Goal: Transaction & Acquisition: Purchase product/service

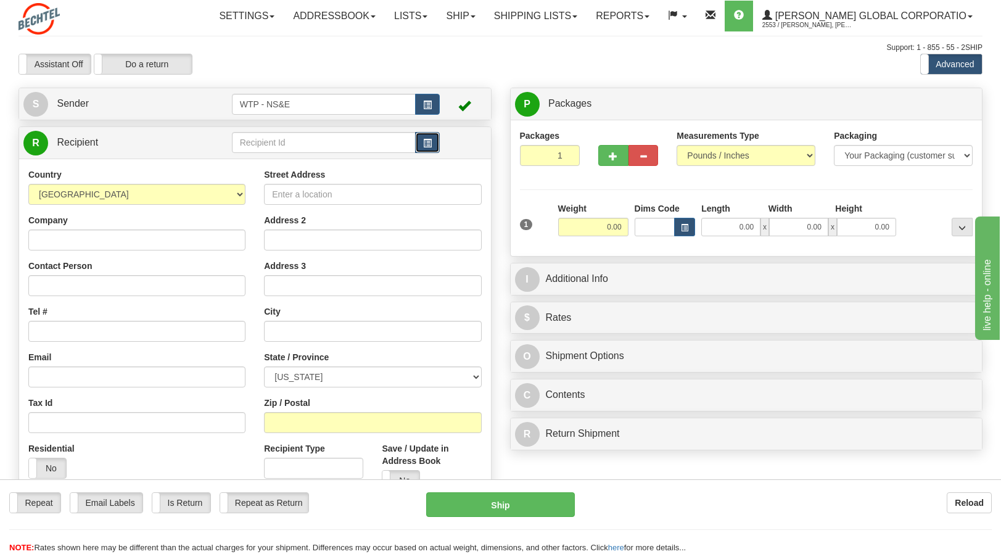
click at [425, 139] on span "button" at bounding box center [427, 143] width 9 height 8
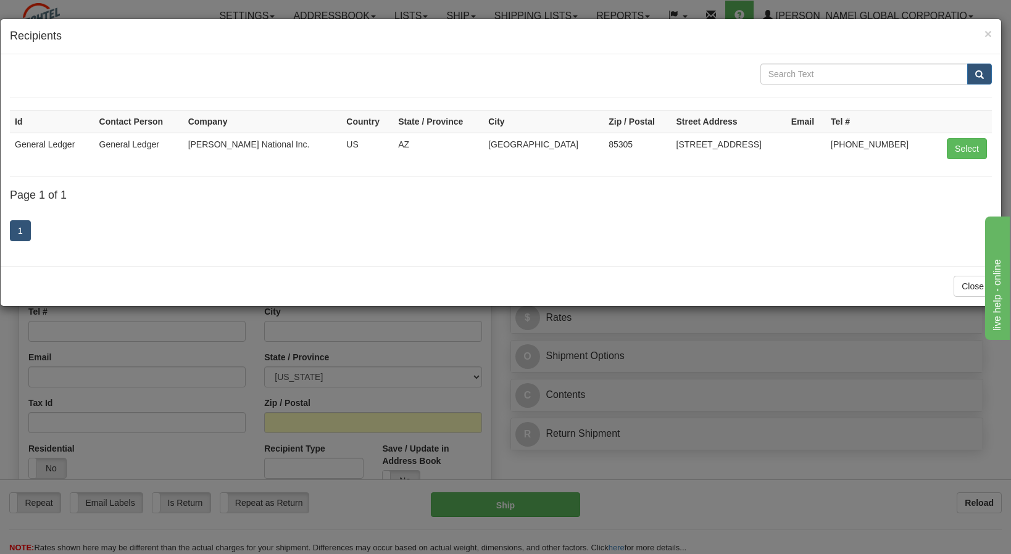
click at [32, 143] on td "General Ledger" at bounding box center [52, 148] width 85 height 31
click at [971, 150] on button "Select" at bounding box center [966, 148] width 40 height 21
type input "General Ledger"
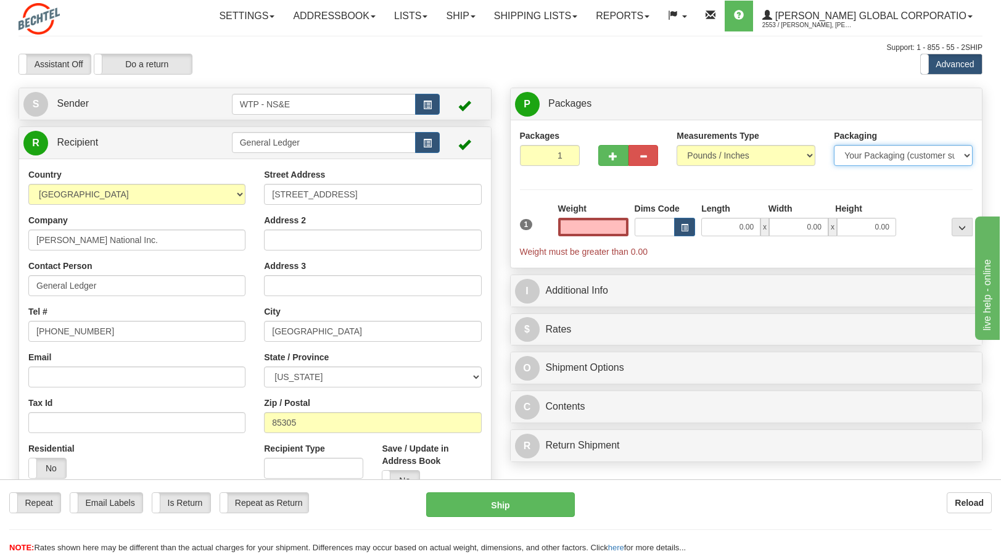
type input "0.00"
click at [862, 154] on select "Your Packaging (customer supplied) Envelope (carrier supplied) Pack (carrier su…" at bounding box center [903, 155] width 139 height 21
select select "2"
click at [834, 145] on select "Your Packaging (customer supplied) Envelope (carrier supplied) Pack (carrier su…" at bounding box center [903, 155] width 139 height 21
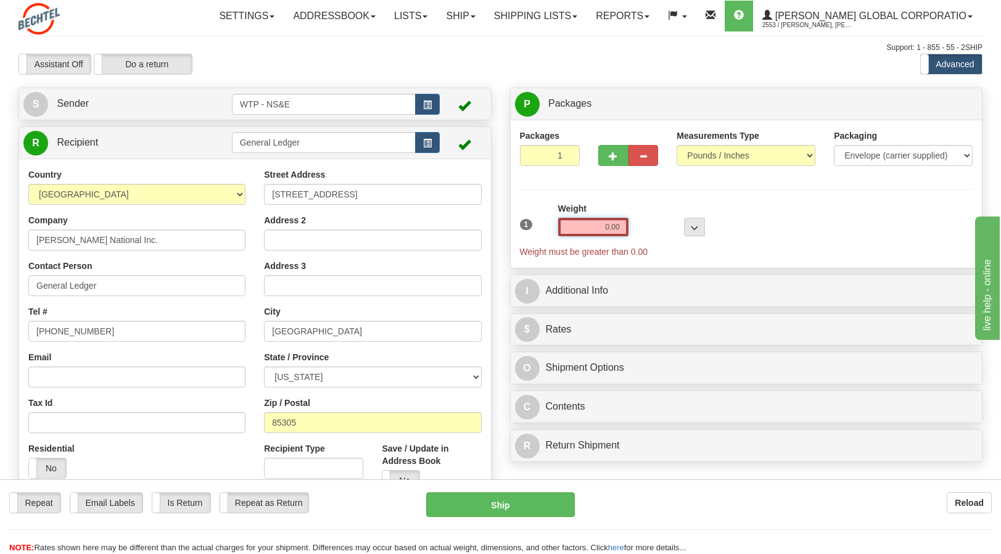
click at [614, 228] on input "0.00" at bounding box center [593, 227] width 70 height 19
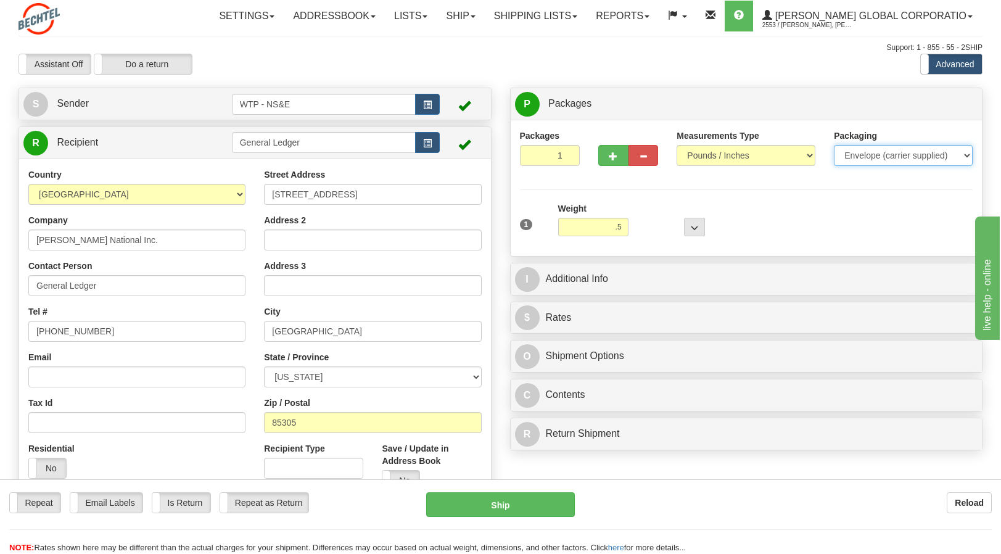
type input "0.50"
click at [858, 159] on select "Your Packaging (customer supplied) Envelope (carrier supplied) Pack (carrier su…" at bounding box center [903, 155] width 139 height 21
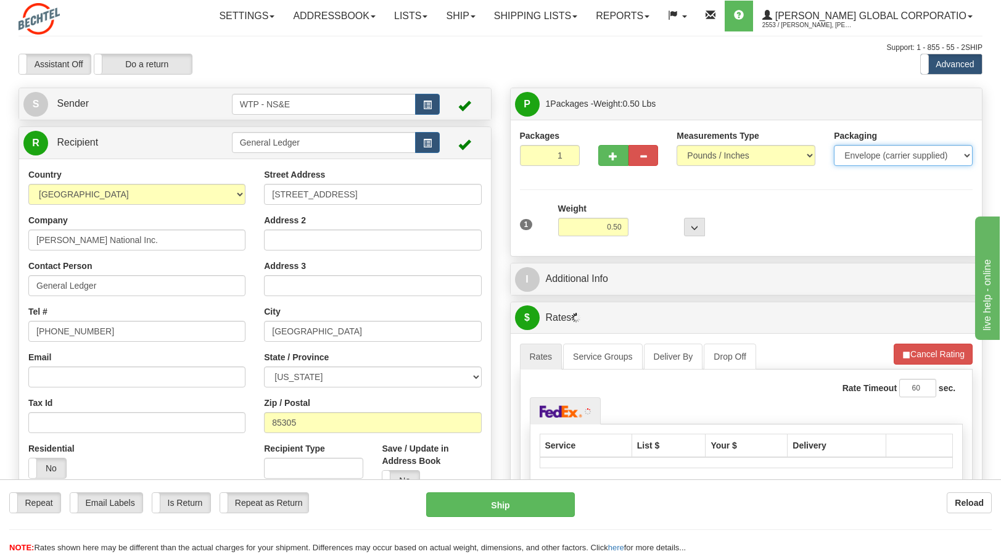
select select "3"
click at [834, 145] on select "Your Packaging (customer supplied) Envelope (carrier supplied) Pack (carrier su…" at bounding box center [903, 155] width 139 height 21
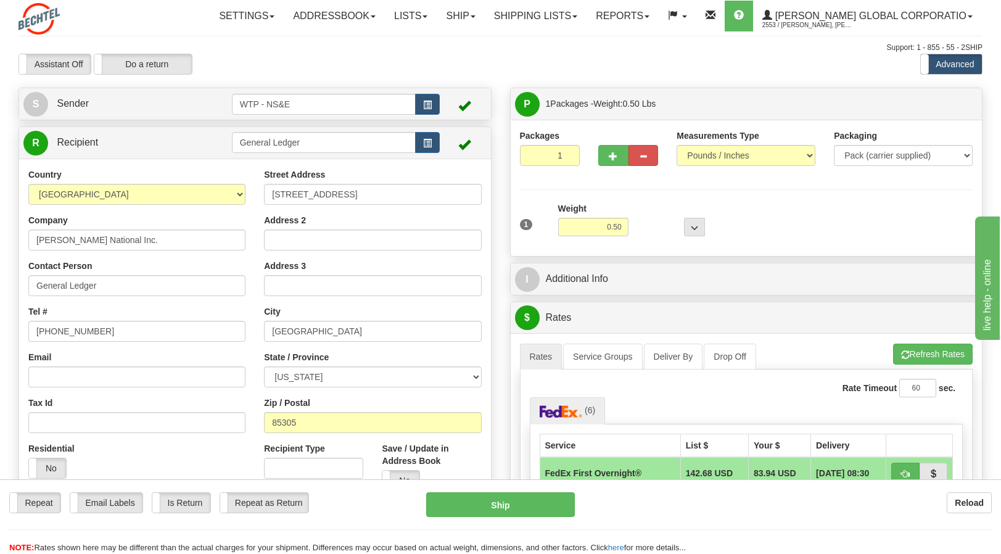
click at [645, 184] on div "Packages 1 1 Measurements Type" at bounding box center [747, 188] width 454 height 117
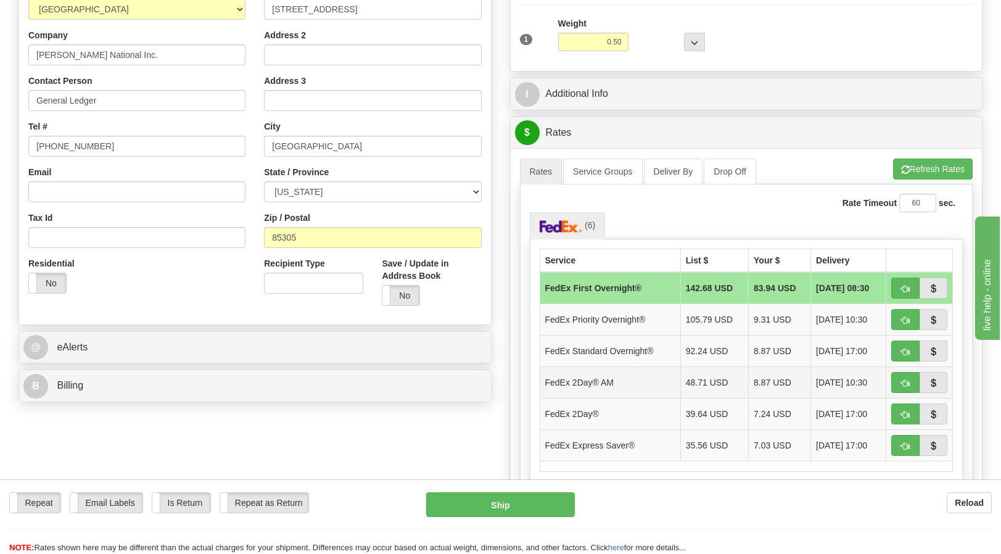
scroll to position [247, 0]
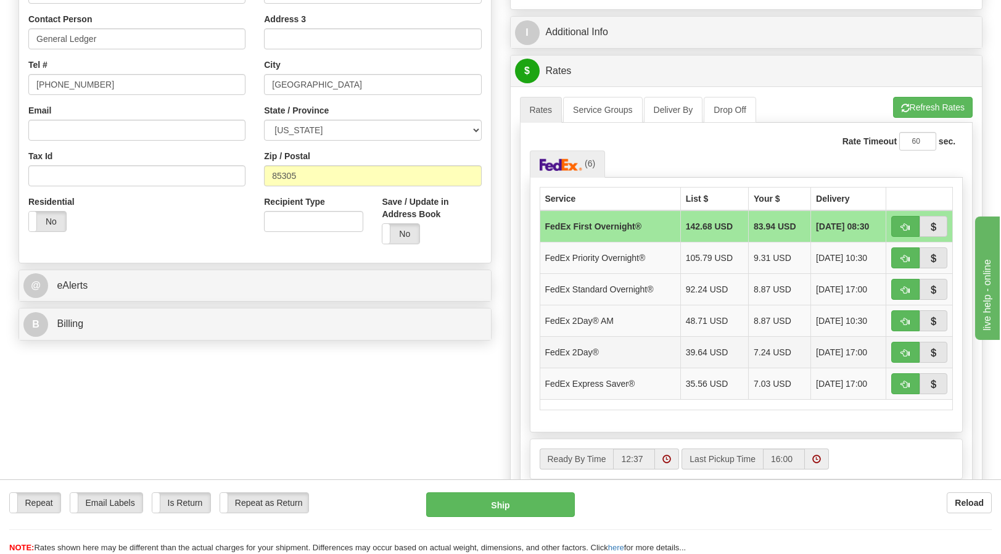
click at [623, 352] on td "FedEx 2Day®" at bounding box center [610, 351] width 141 height 31
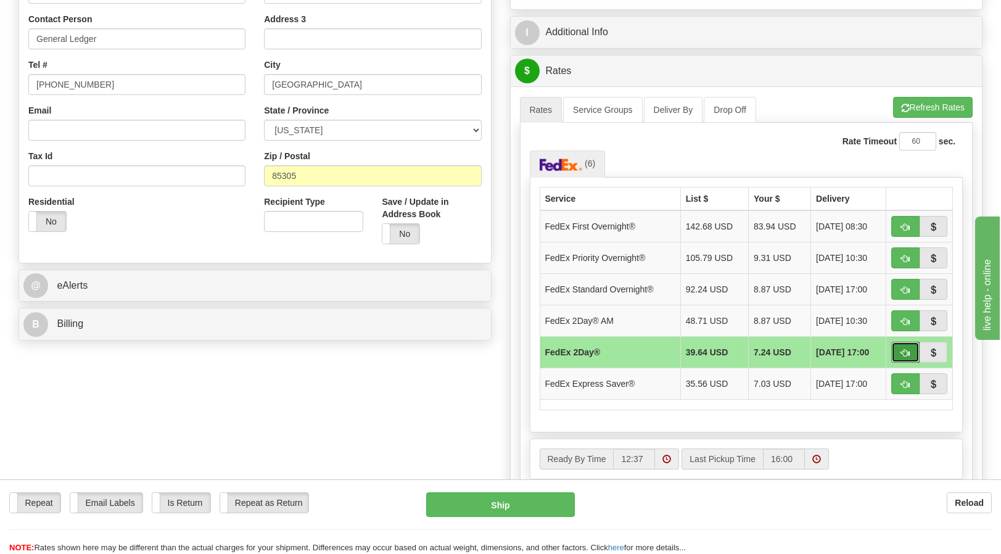
click at [903, 352] on span "button" at bounding box center [905, 353] width 9 height 8
type input "03"
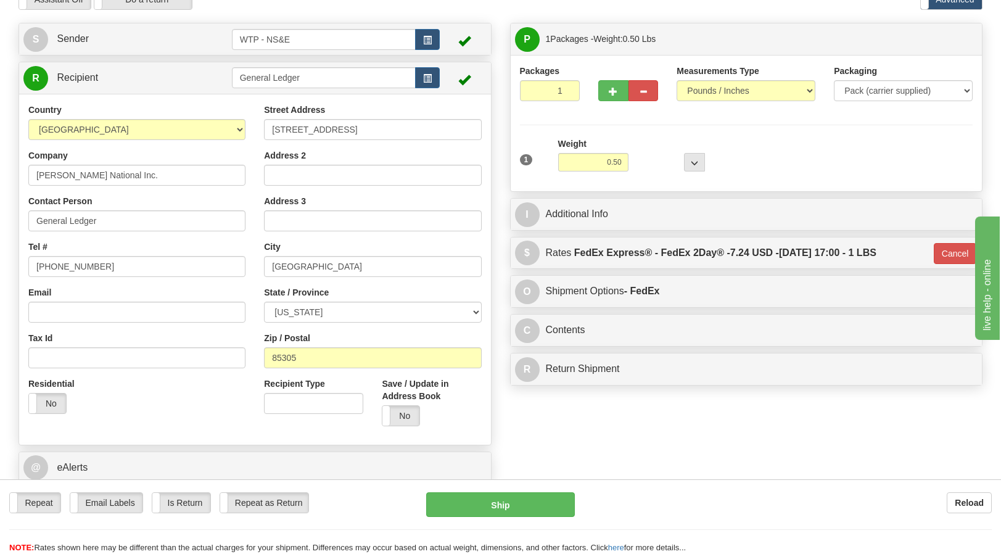
scroll to position [62, 0]
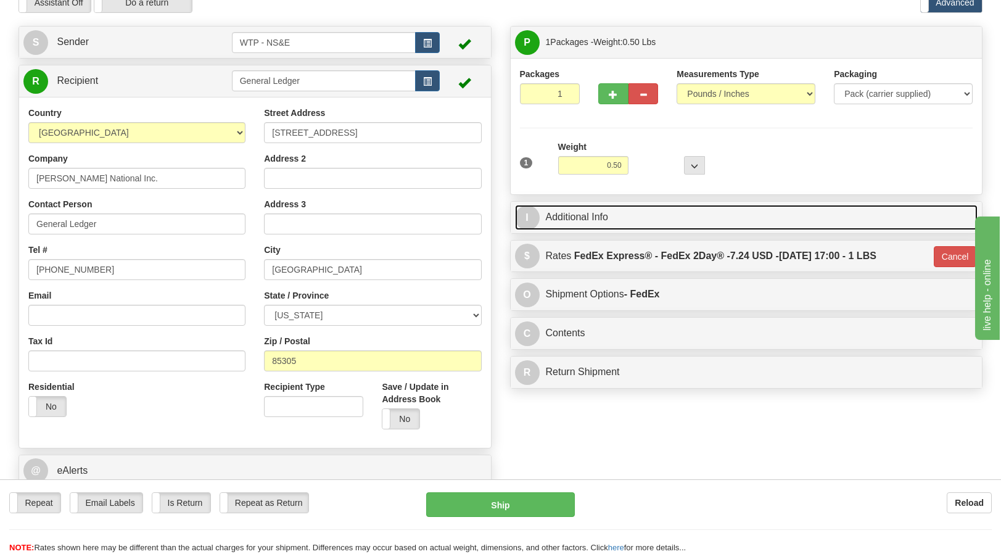
click at [534, 219] on span "I" at bounding box center [527, 217] width 25 height 25
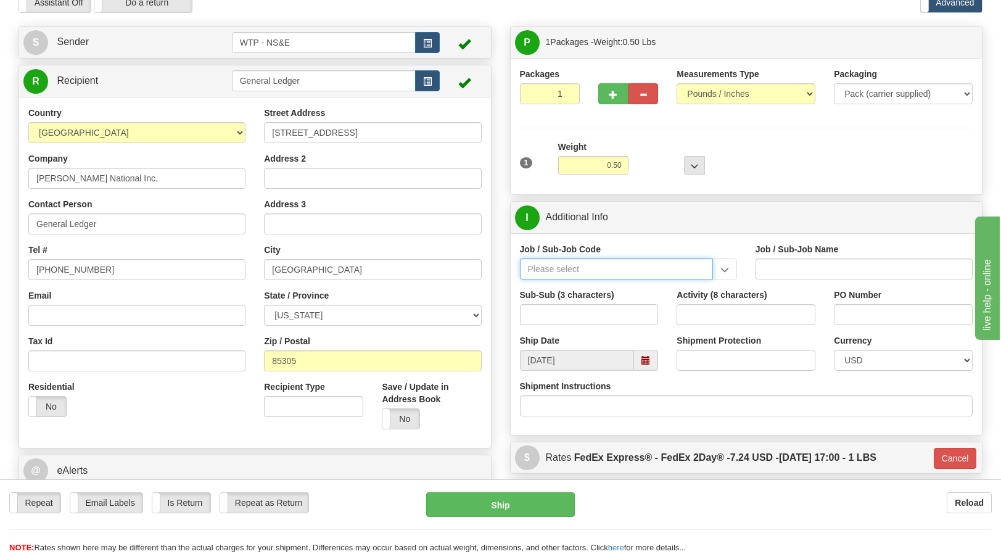
click at [603, 264] on input "Job / Sub-Job Code" at bounding box center [616, 269] width 193 height 21
type input "24590-090"
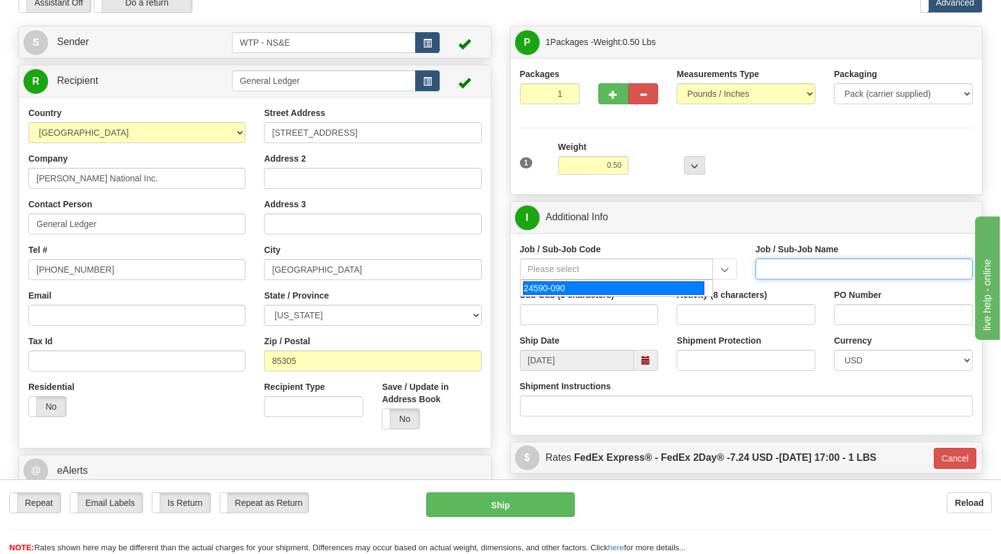
click at [779, 267] on input "Job / Sub-Job Name" at bounding box center [864, 269] width 217 height 21
type input "WTP - ALLOCATED COST-SHARED SERVICES"
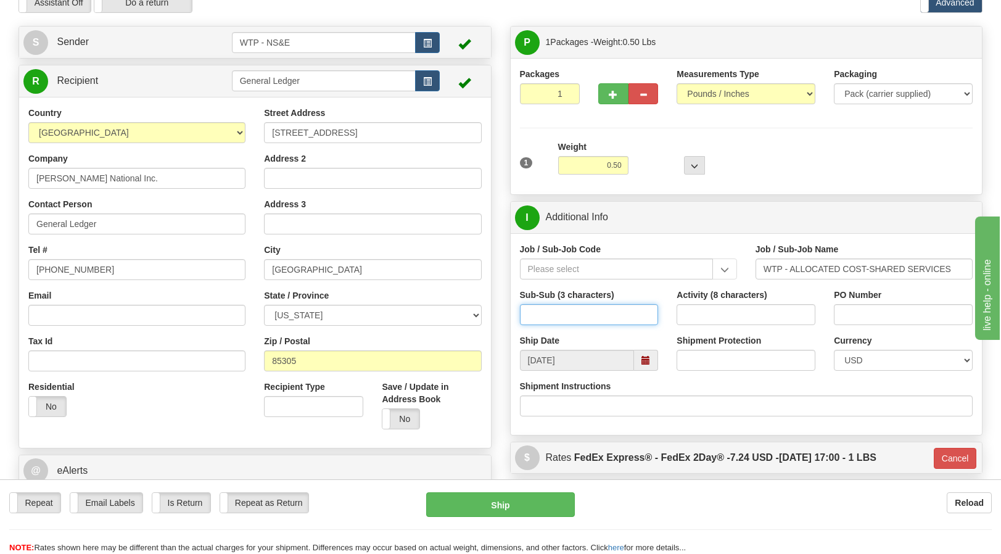
click at [557, 314] on input "Sub-Sub (3 characters)" at bounding box center [589, 314] width 139 height 21
click at [557, 312] on input "Sub-Sub (3 characters)" at bounding box center [589, 314] width 139 height 21
type input "1L0"
click at [709, 315] on input "Activity (8 characters)" at bounding box center [746, 314] width 139 height 21
type input "9010XXXX"
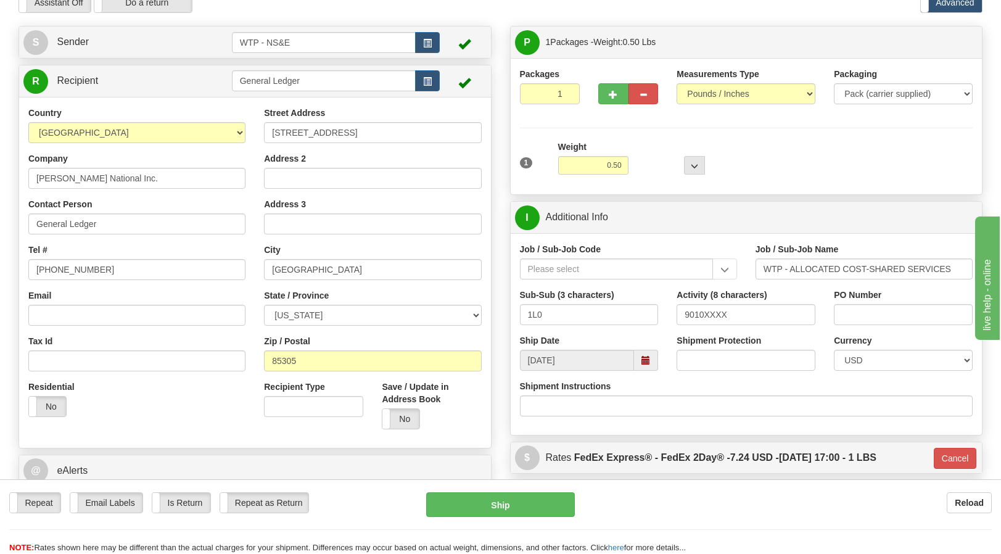
click at [757, 376] on div "Shipment Protection" at bounding box center [746, 357] width 157 height 46
click at [520, 504] on button "Ship" at bounding box center [500, 504] width 148 height 25
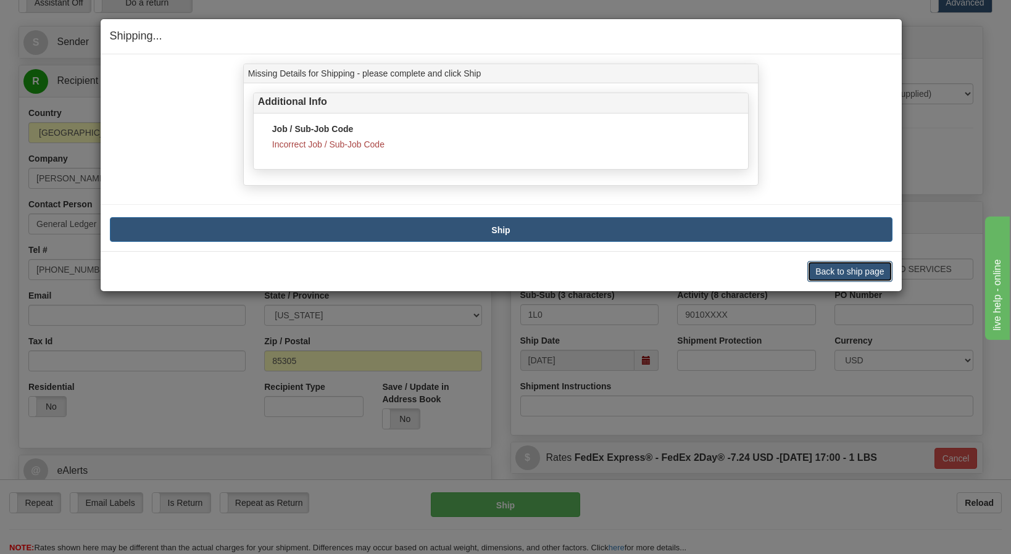
click at [829, 267] on button "Back to ship page" at bounding box center [849, 271] width 85 height 21
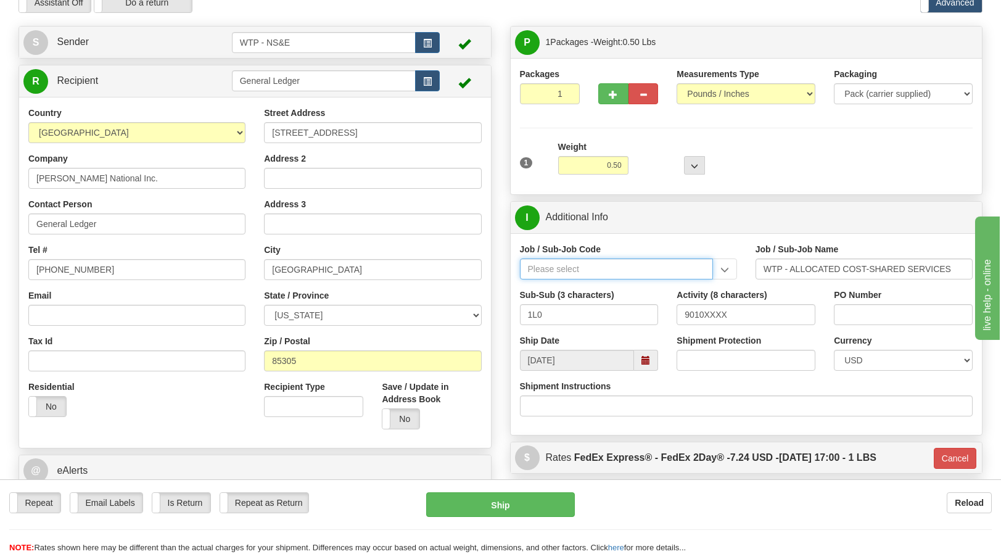
click at [629, 268] on input "Job / Sub-Job Code" at bounding box center [616, 269] width 193 height 21
click at [600, 290] on div "24590-090" at bounding box center [613, 288] width 181 height 14
type input "24590-090"
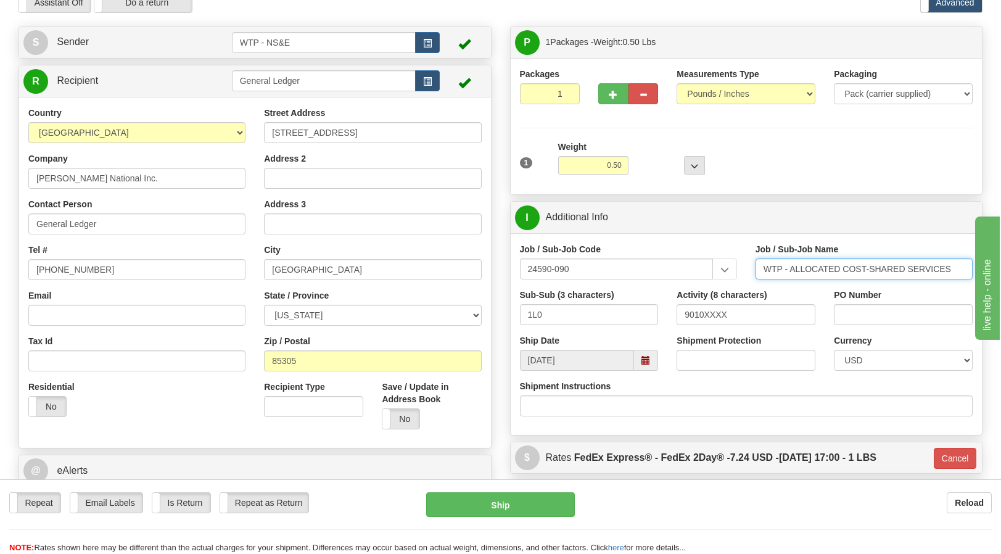
click at [769, 268] on input "WTP - ALLOCATED COST-SHARED SERVICES" at bounding box center [864, 269] width 217 height 21
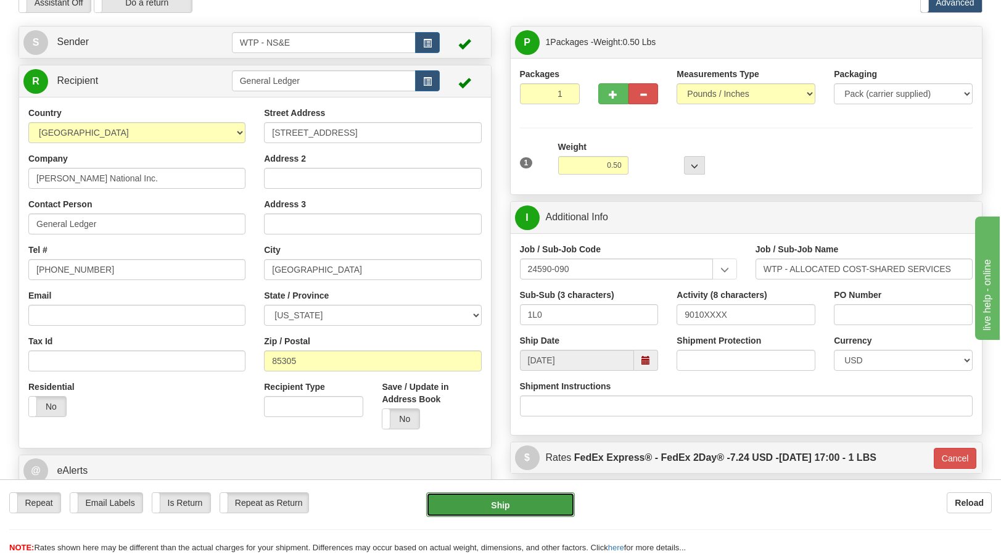
click at [466, 510] on button "Ship" at bounding box center [500, 504] width 148 height 25
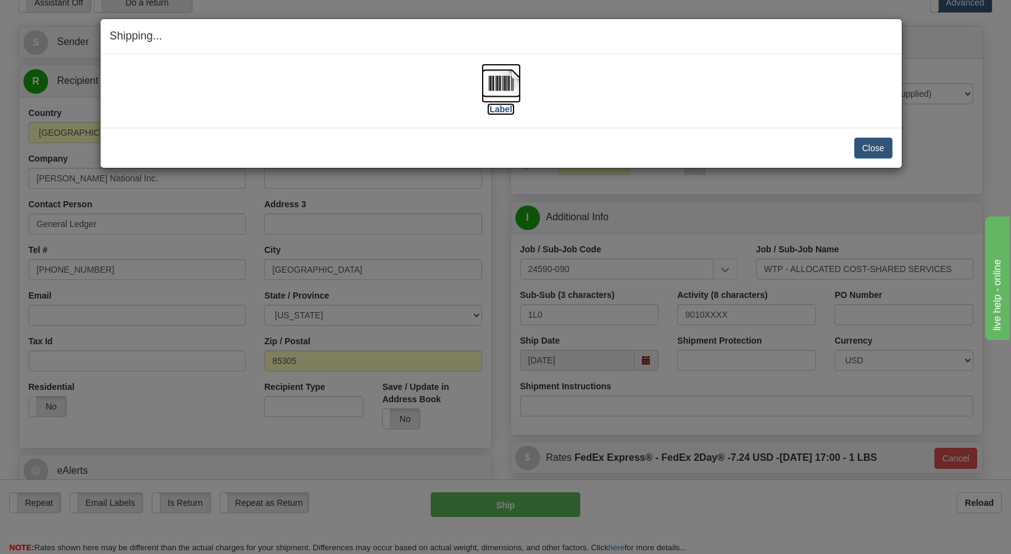
click at [506, 107] on label "[Label]" at bounding box center [501, 109] width 28 height 12
